Goal: Navigation & Orientation: Find specific page/section

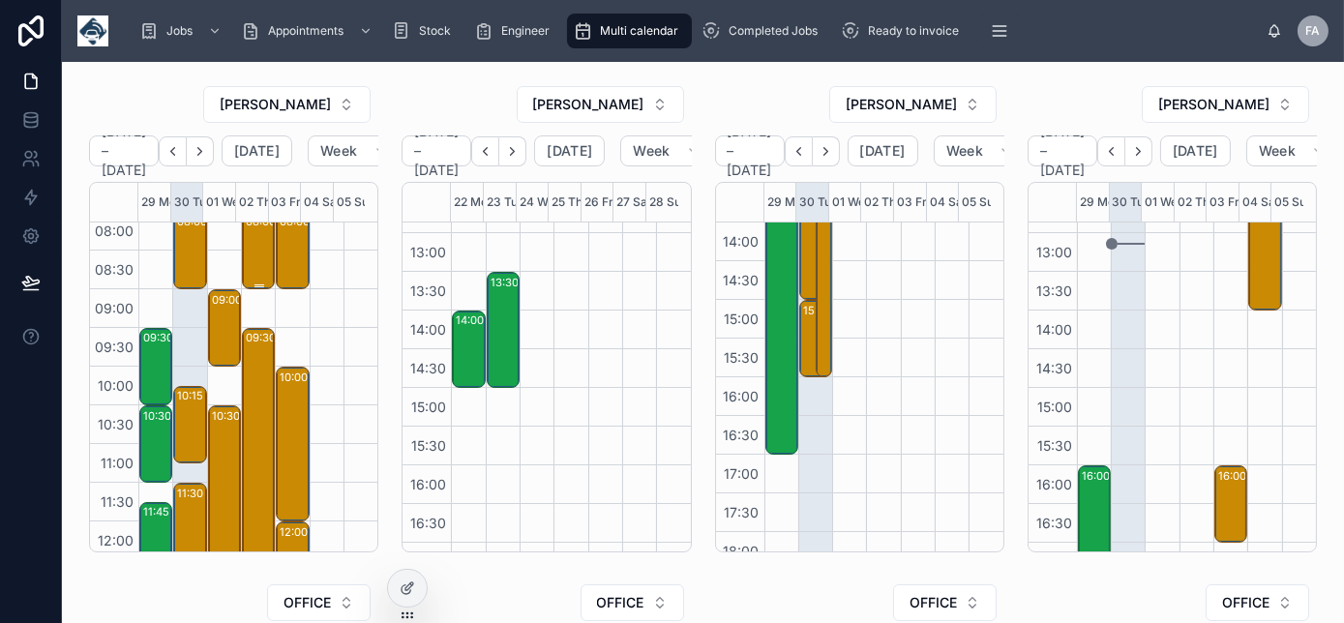
scroll to position [87, 0]
click at [207, 144] on icon "Next" at bounding box center [200, 151] width 15 height 15
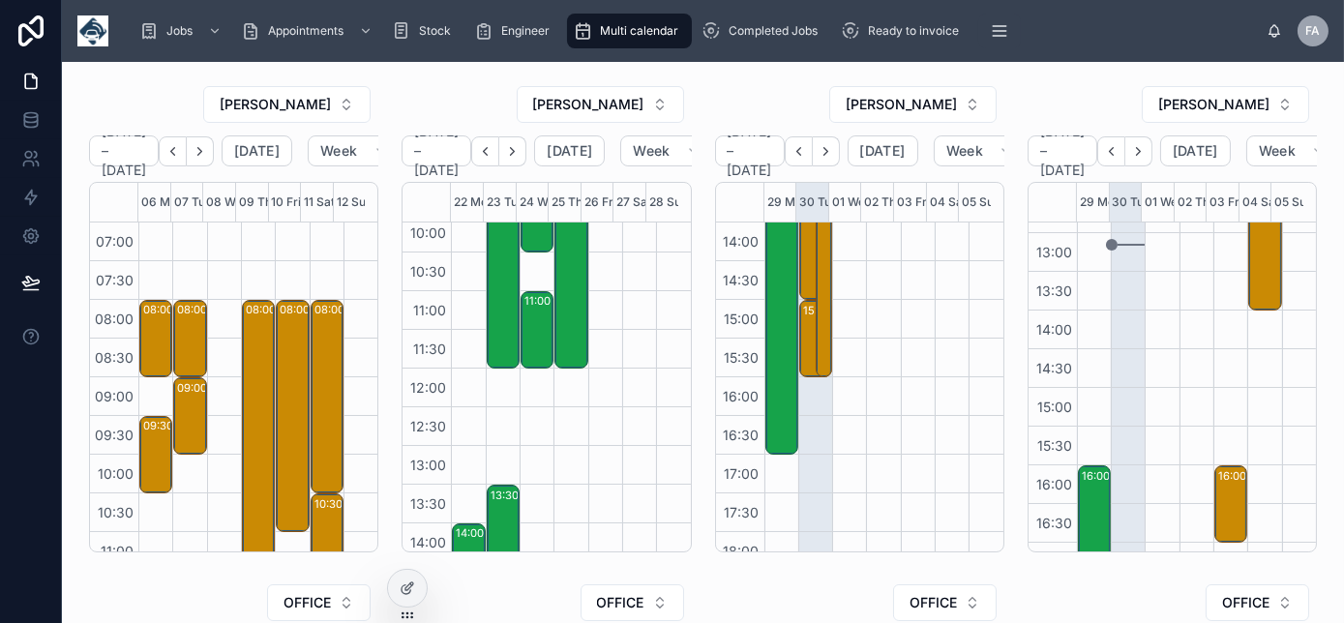
scroll to position [190, 0]
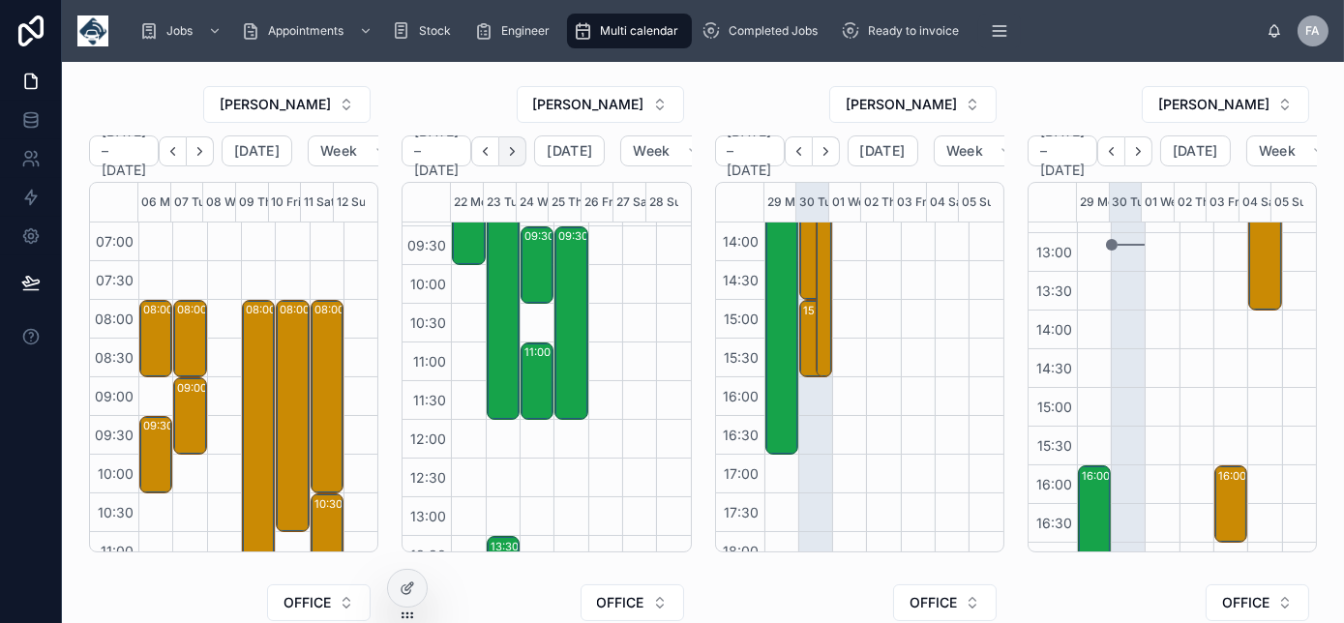
click at [520, 155] on icon "Next" at bounding box center [512, 151] width 15 height 15
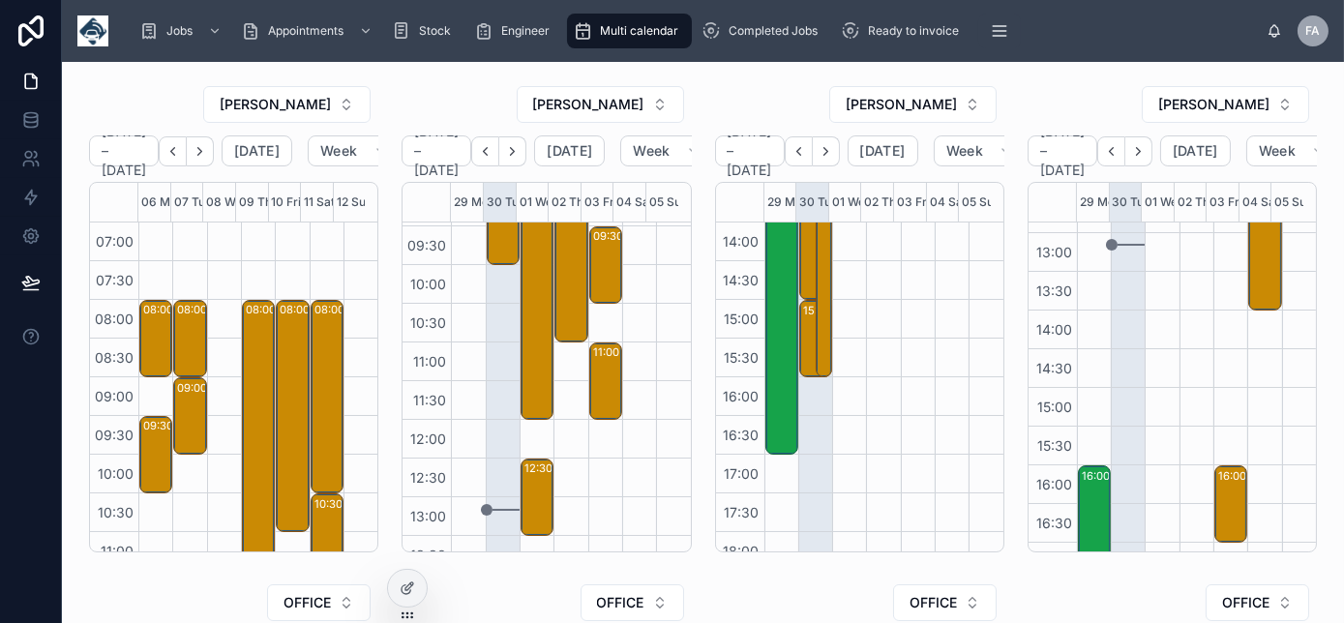
click at [520, 155] on icon "Next" at bounding box center [512, 151] width 15 height 15
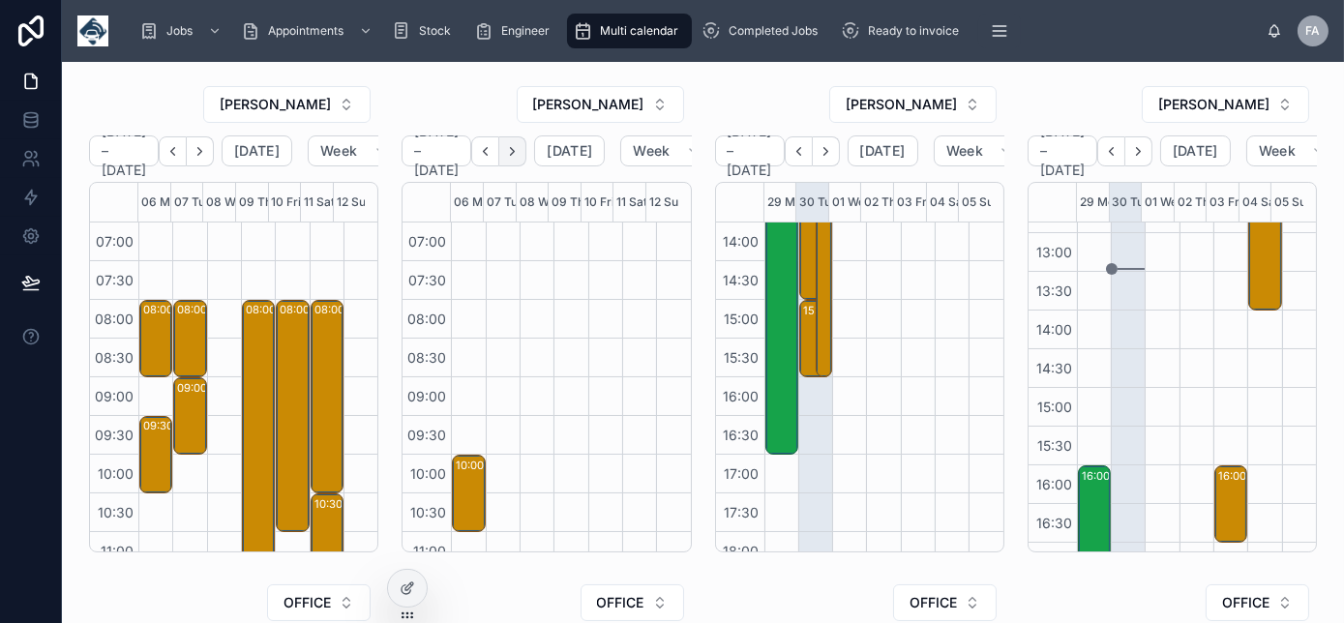
click at [514, 154] on icon "Next" at bounding box center [513, 151] width 4 height 8
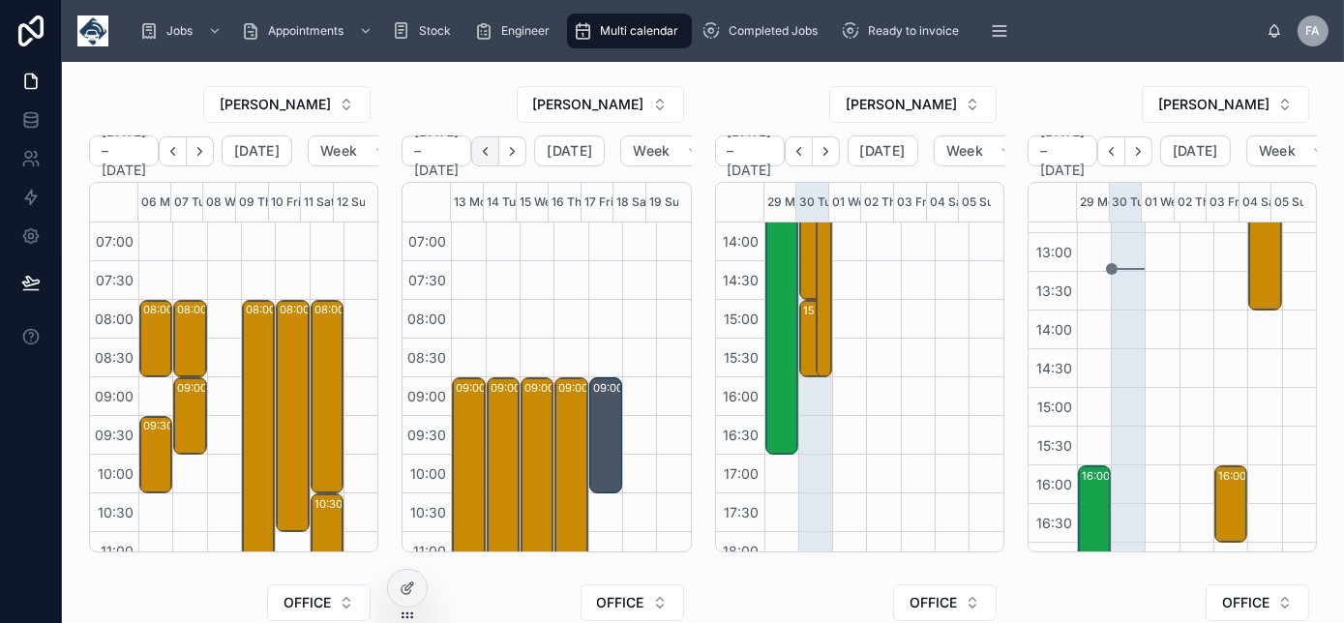
click at [490, 157] on icon "Back" at bounding box center [485, 151] width 15 height 15
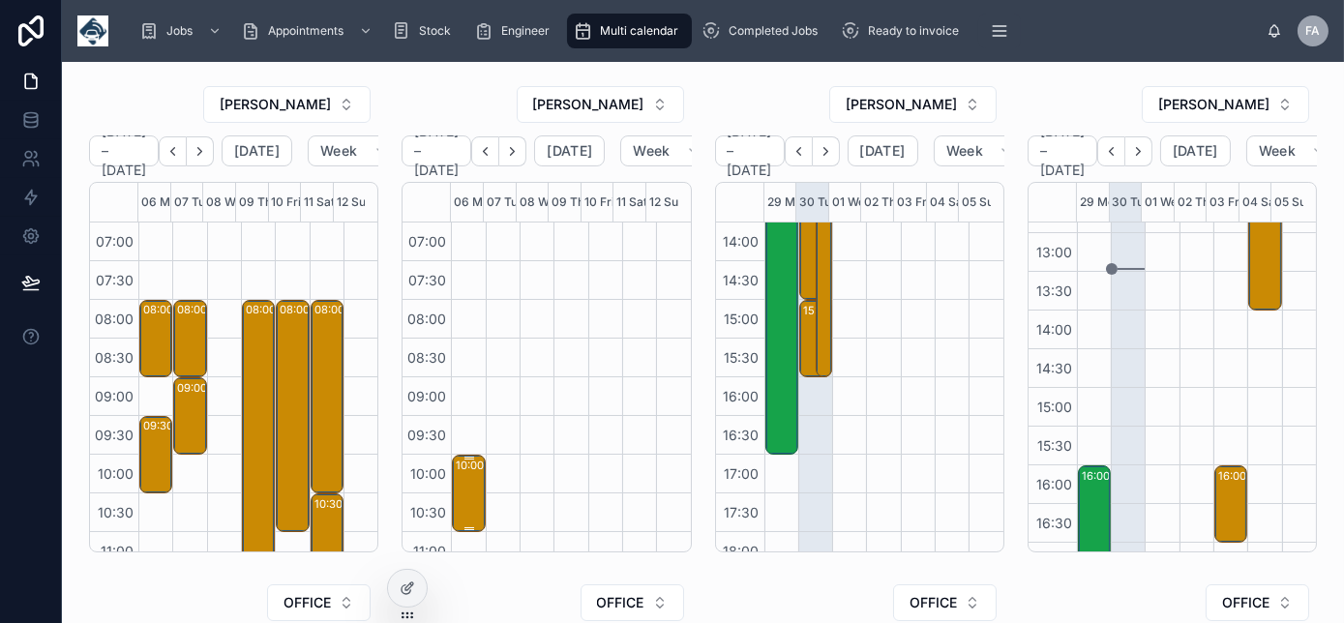
click at [457, 496] on div "10:00 – 11:00 ALLIANCE GROUNDWORKS AND CIVILS LIMITED - 00325485 - 1x SVC / YF7…" at bounding box center [469, 494] width 27 height 74
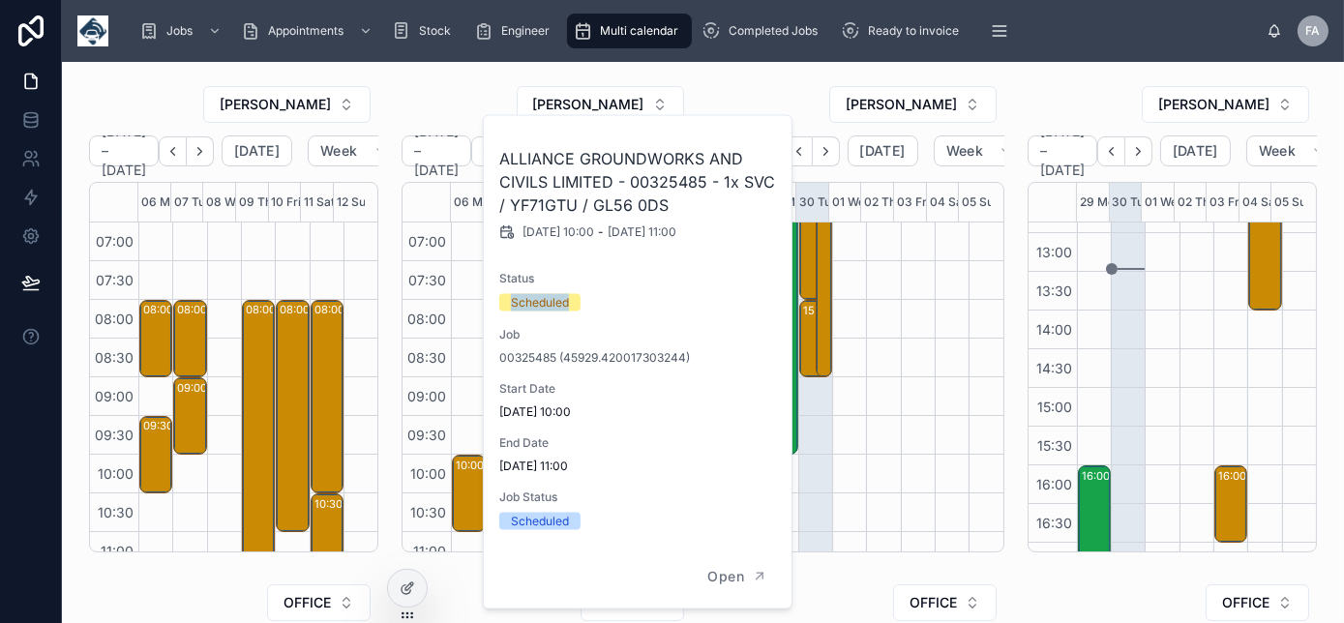
drag, startPoint x: 668, startPoint y: 279, endPoint x: 616, endPoint y: 288, distance: 53.1
click at [595, 290] on div "Status Scheduled" at bounding box center [638, 291] width 279 height 41
click at [619, 289] on div "Status Scheduled" at bounding box center [638, 291] width 279 height 41
click at [647, 286] on div "Status Scheduled" at bounding box center [638, 291] width 279 height 41
click at [658, 284] on span "Status" at bounding box center [638, 278] width 279 height 15
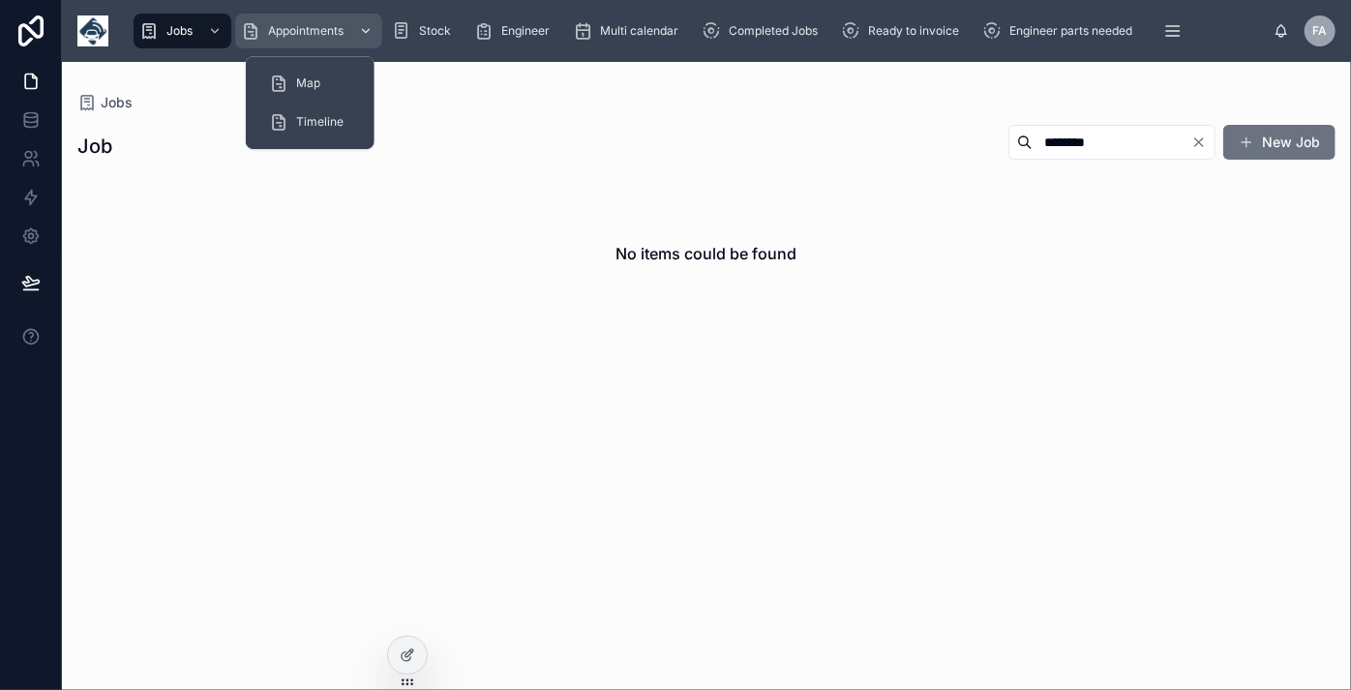
click at [315, 36] on span "Appointments" at bounding box center [305, 30] width 75 height 15
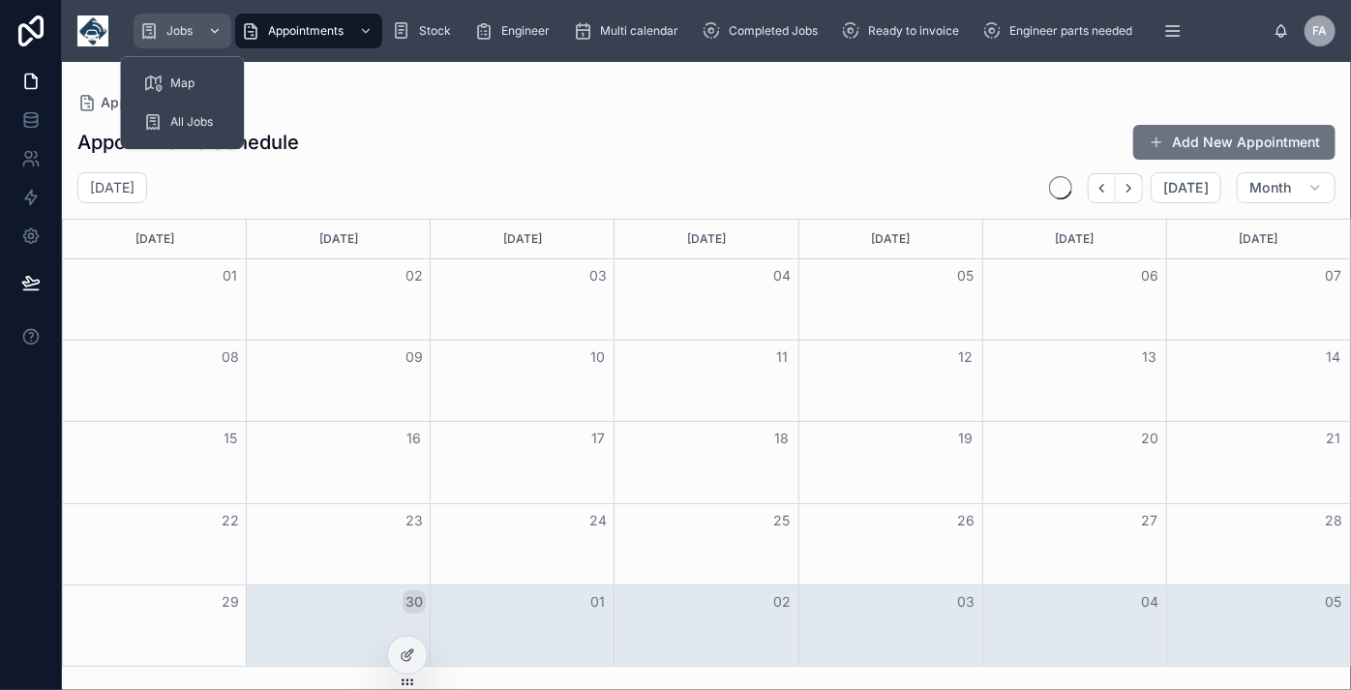
click at [189, 32] on span "Jobs" at bounding box center [179, 30] width 26 height 15
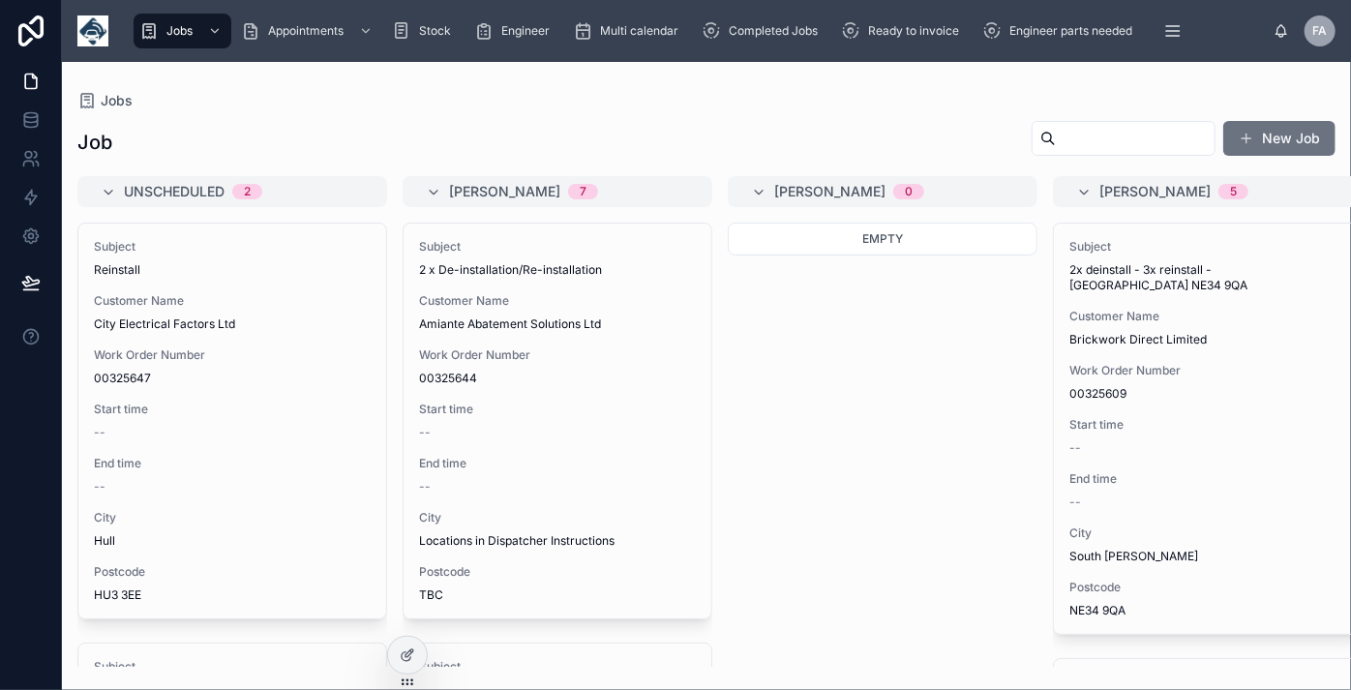
click at [908, 406] on div "Empty" at bounding box center [883, 445] width 310 height 444
